Goal: Task Accomplishment & Management: Use online tool/utility

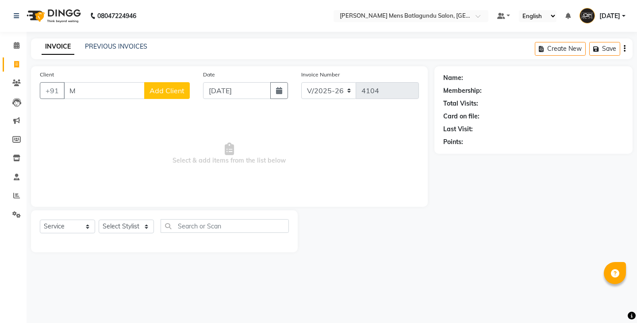
select select "8213"
select select "service"
click at [20, 192] on span at bounding box center [16, 196] width 15 height 10
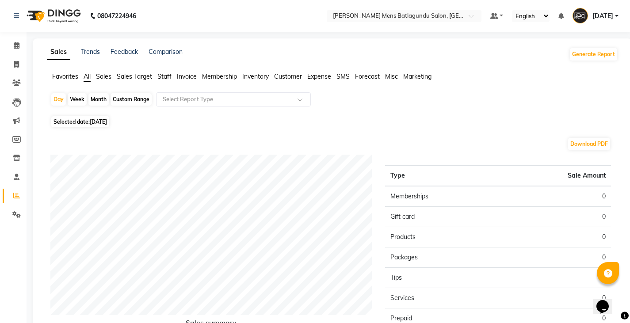
click at [161, 81] on ul "Favorites All Sales Sales Target Staff Invoice Membership Inventory Customer Ex…" at bounding box center [332, 77] width 571 height 10
click at [164, 77] on span "Staff" at bounding box center [164, 77] width 14 height 8
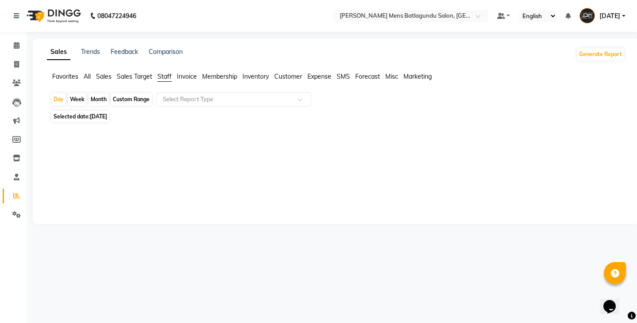
click at [119, 100] on div "Custom Range" at bounding box center [131, 99] width 41 height 12
select select "9"
select select "2025"
click at [107, 119] on span "[DATE]" at bounding box center [98, 116] width 17 height 7
select select "9"
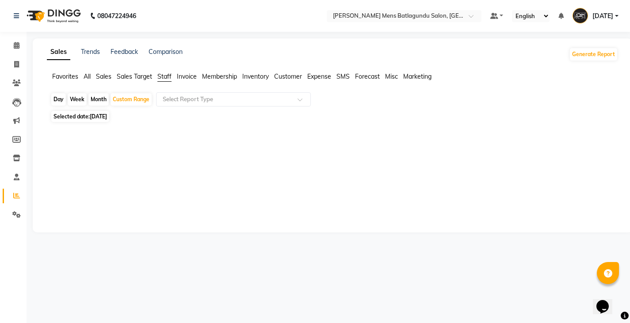
select select "2025"
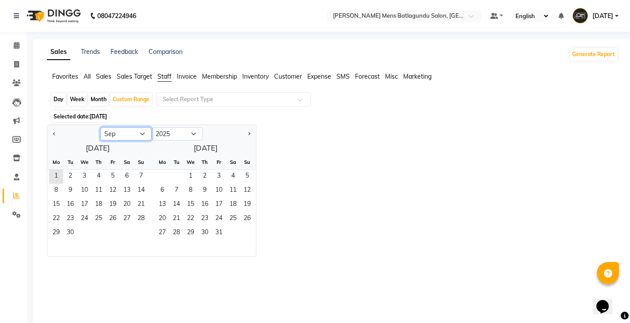
click at [128, 137] on select "Jan Feb Mar Apr May Jun Jul Aug Sep Oct Nov Dec" at bounding box center [125, 133] width 51 height 13
select select "8"
click at [100, 127] on select "Jan Feb Mar Apr May Jun Jul Aug Sep Oct Nov Dec" at bounding box center [125, 133] width 51 height 13
click at [106, 177] on span "1" at bounding box center [113, 177] width 14 height 14
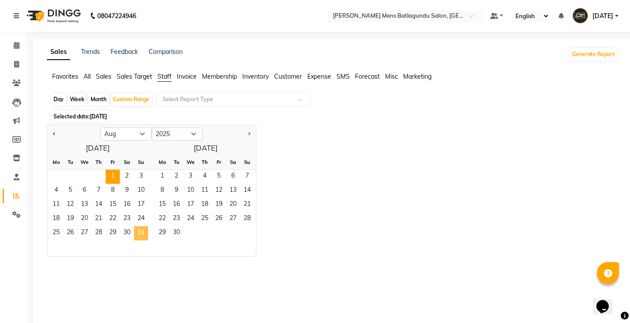
click at [146, 234] on span "31" at bounding box center [141, 233] width 14 height 14
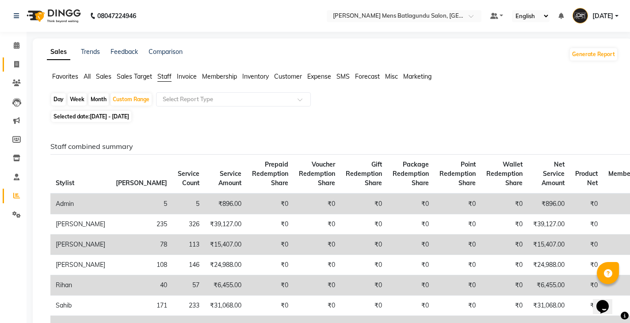
click at [17, 69] on span at bounding box center [16, 65] width 15 height 10
select select "service"
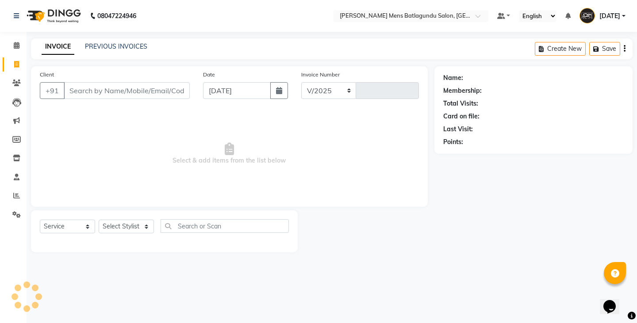
select select "8213"
type input "4104"
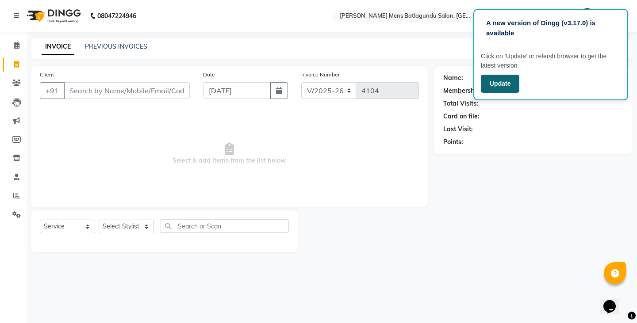
click at [502, 92] on button "Update" at bounding box center [500, 84] width 38 height 18
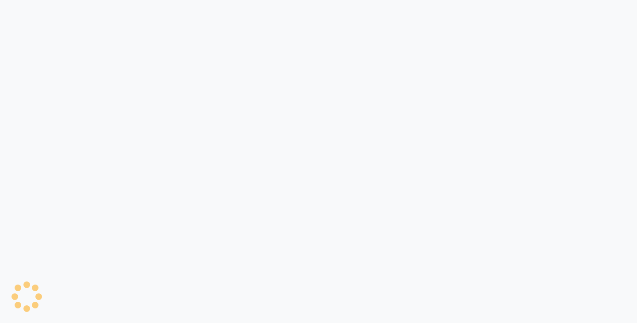
select select "8213"
select select "service"
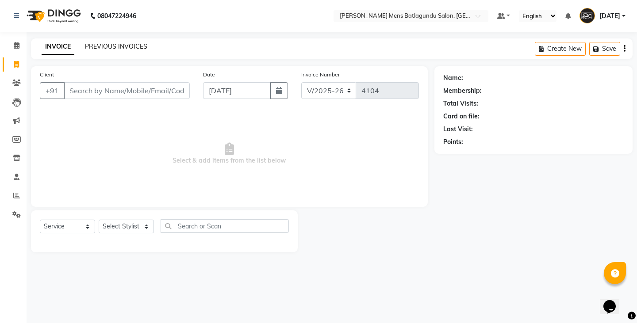
click at [122, 47] on link "PREVIOUS INVOICES" at bounding box center [116, 46] width 62 height 8
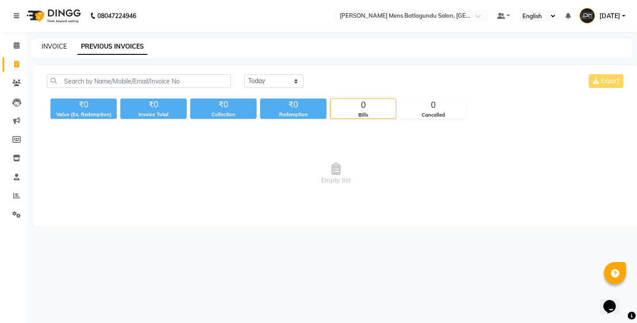
click at [57, 48] on link "INVOICE" at bounding box center [54, 46] width 25 height 8
select select "8213"
select select "service"
